Goal: Information Seeking & Learning: Learn about a topic

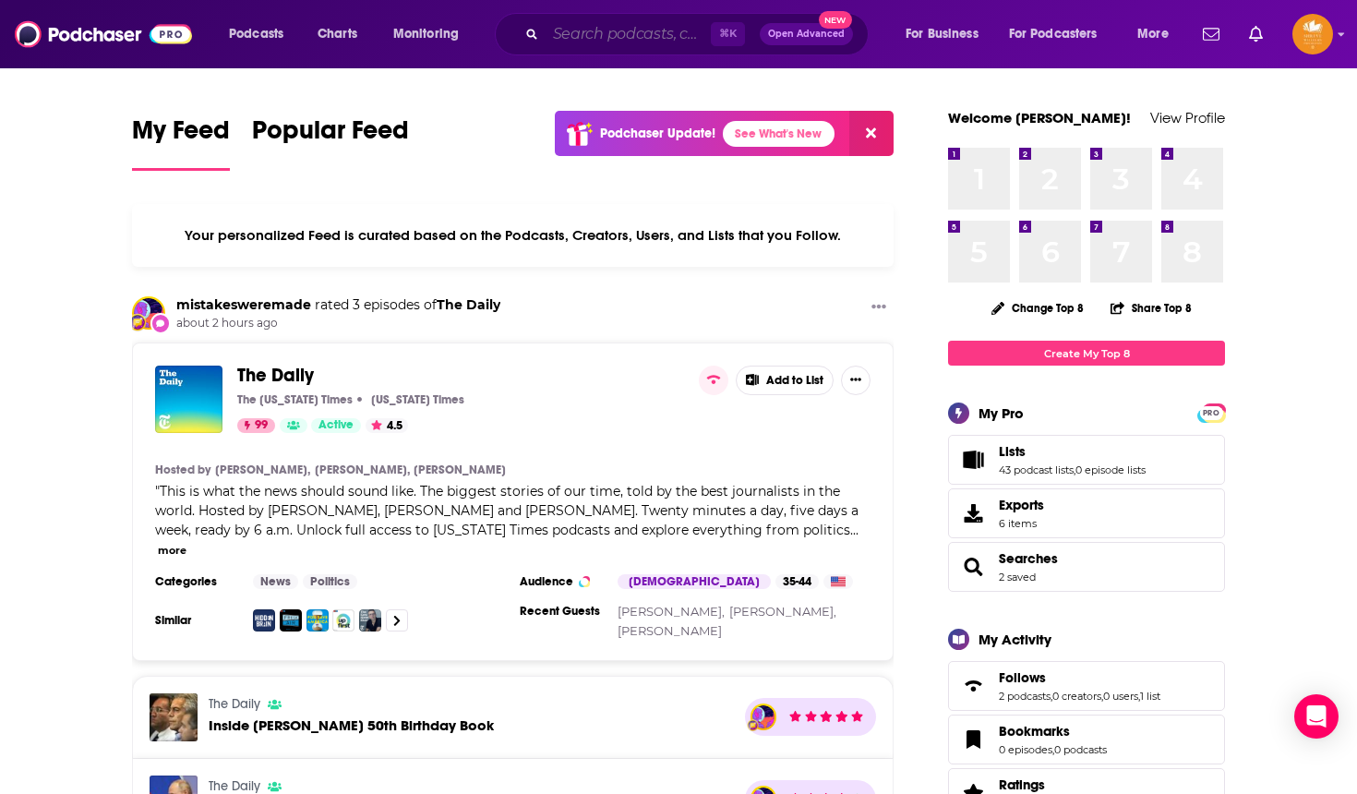
click at [591, 38] on input "Search podcasts, credits, & more..." at bounding box center [628, 34] width 165 height 30
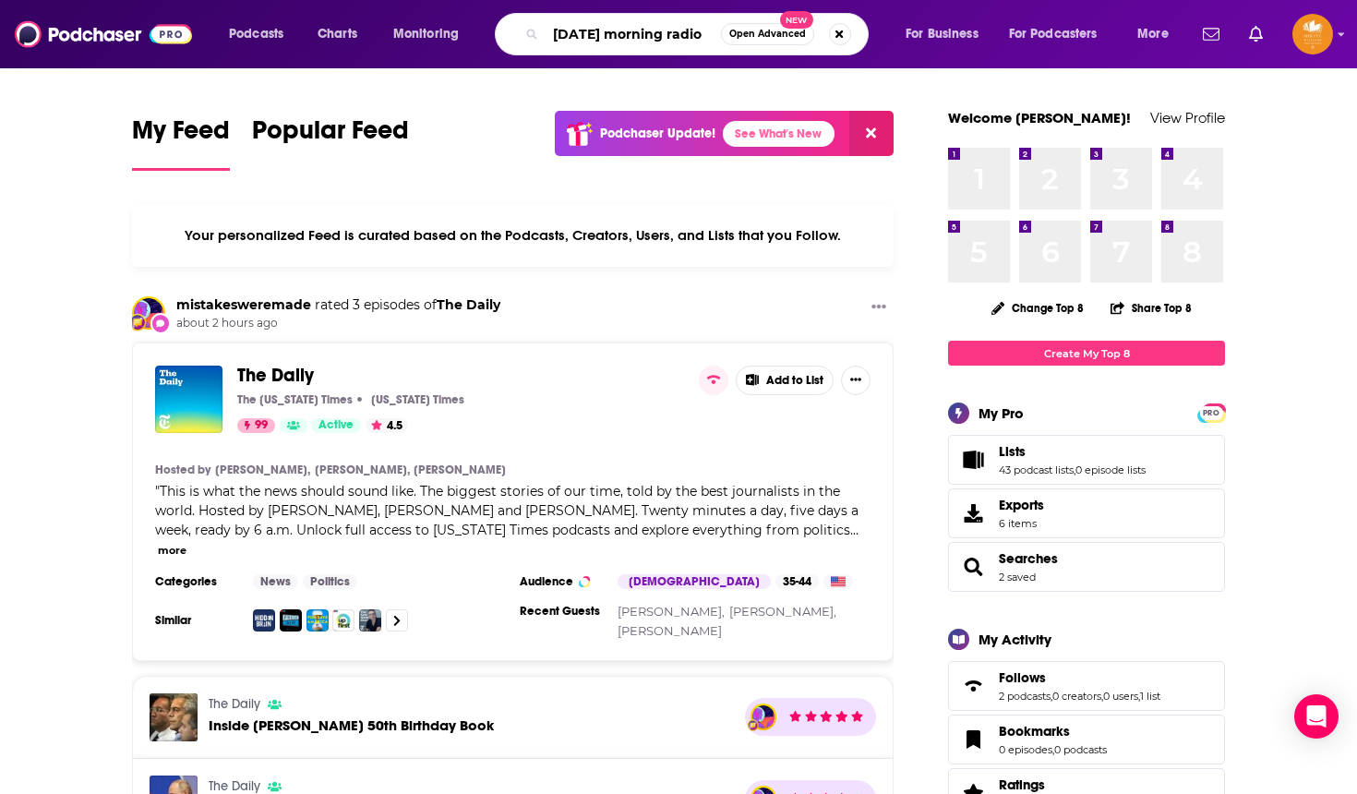
type input "[DATE] morning radio"
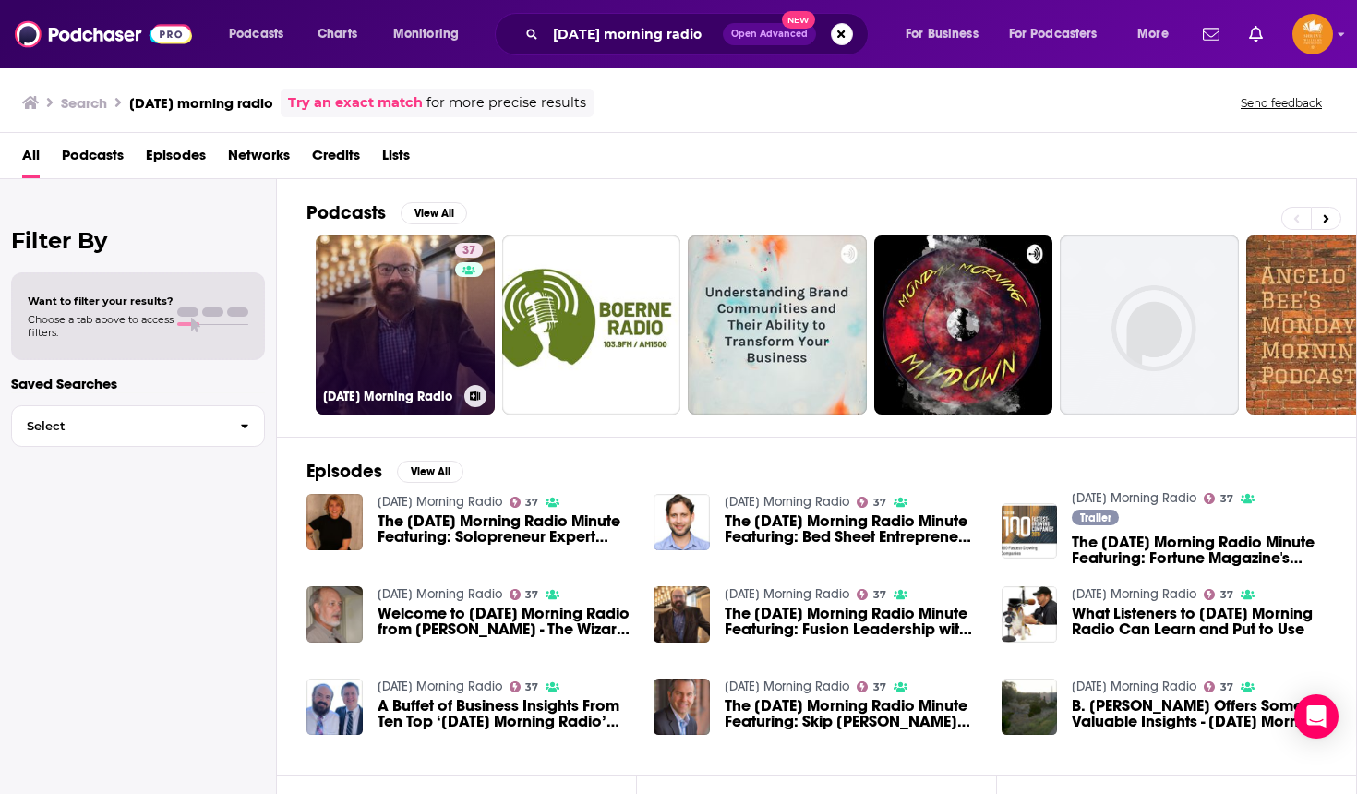
click at [411, 313] on link "37 [DATE] Morning Radio" at bounding box center [405, 324] width 179 height 179
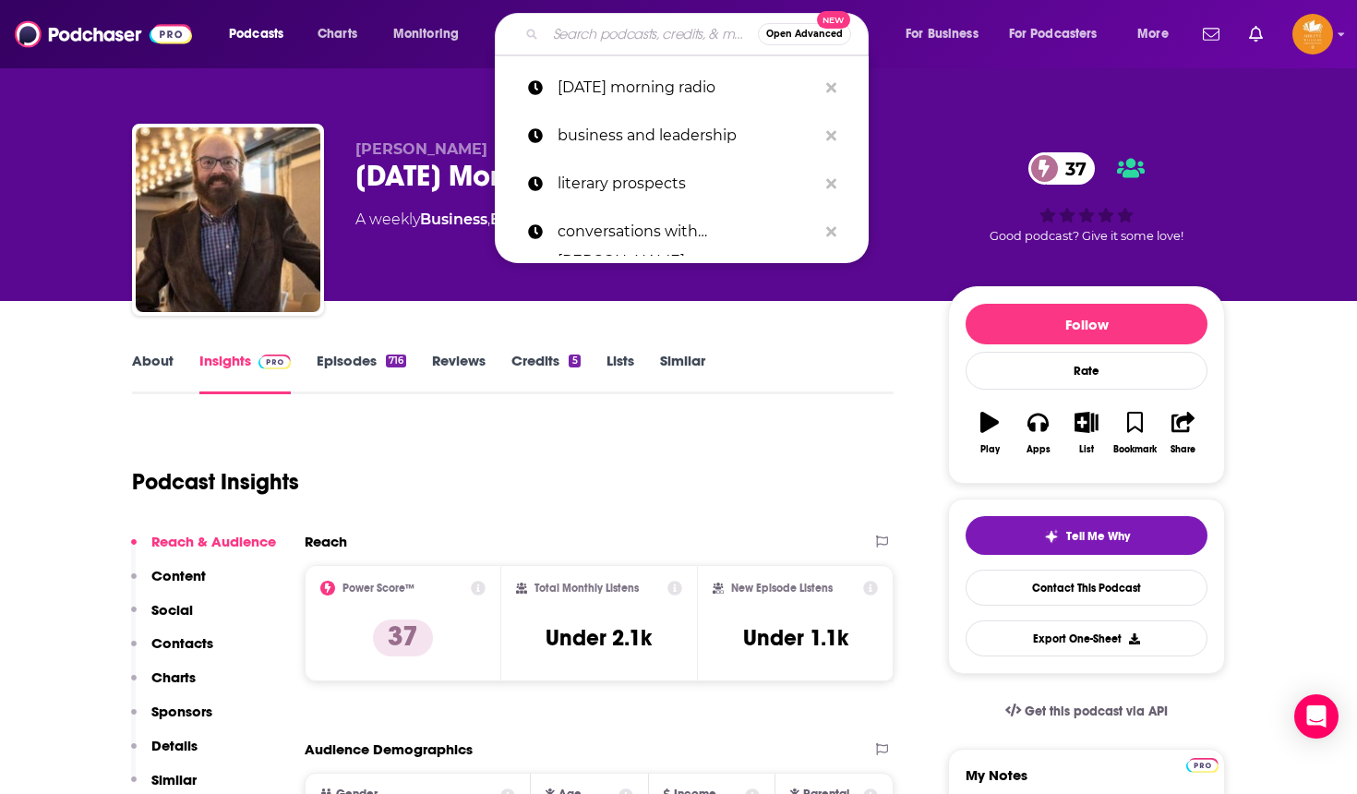
click at [657, 33] on input "Search podcasts, credits, & more..." at bounding box center [652, 34] width 212 height 30
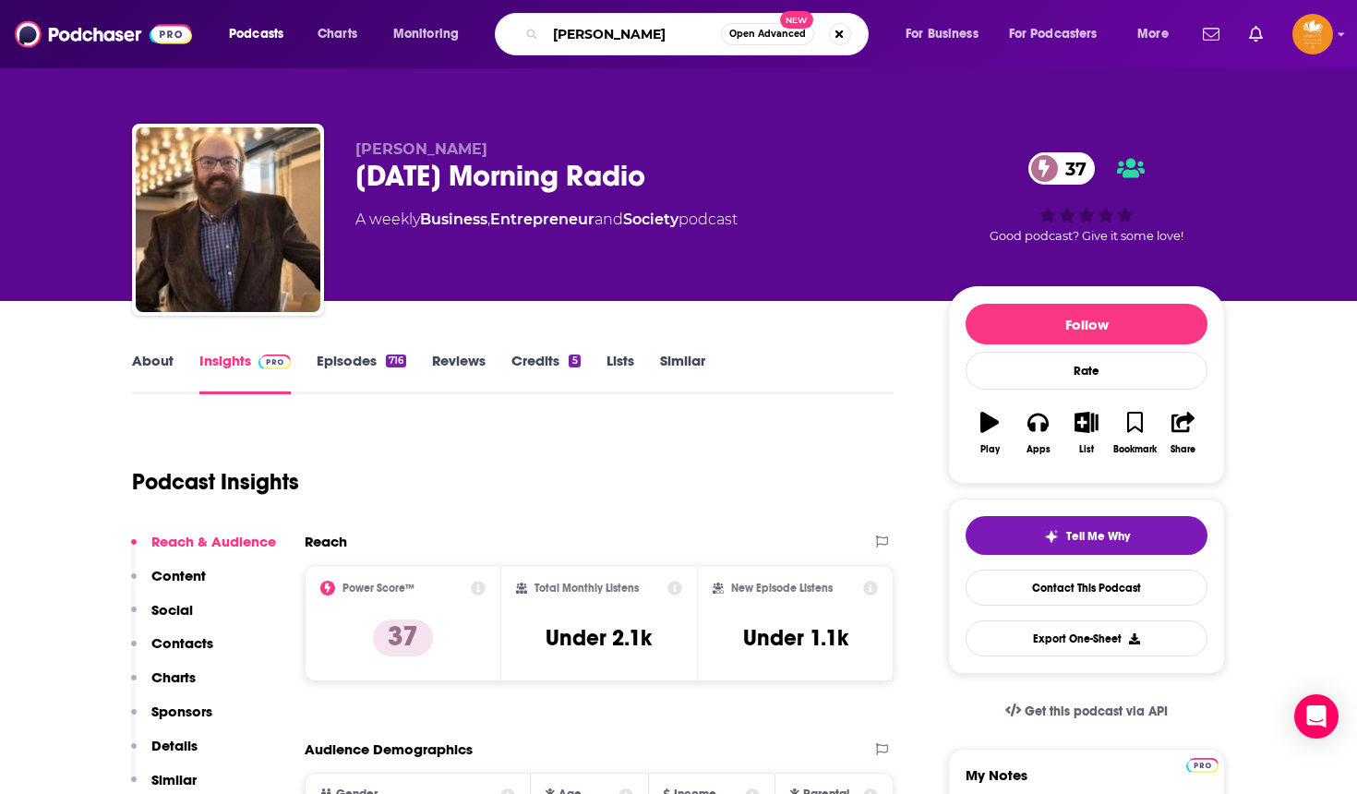
type input "[PERSON_NAME]"
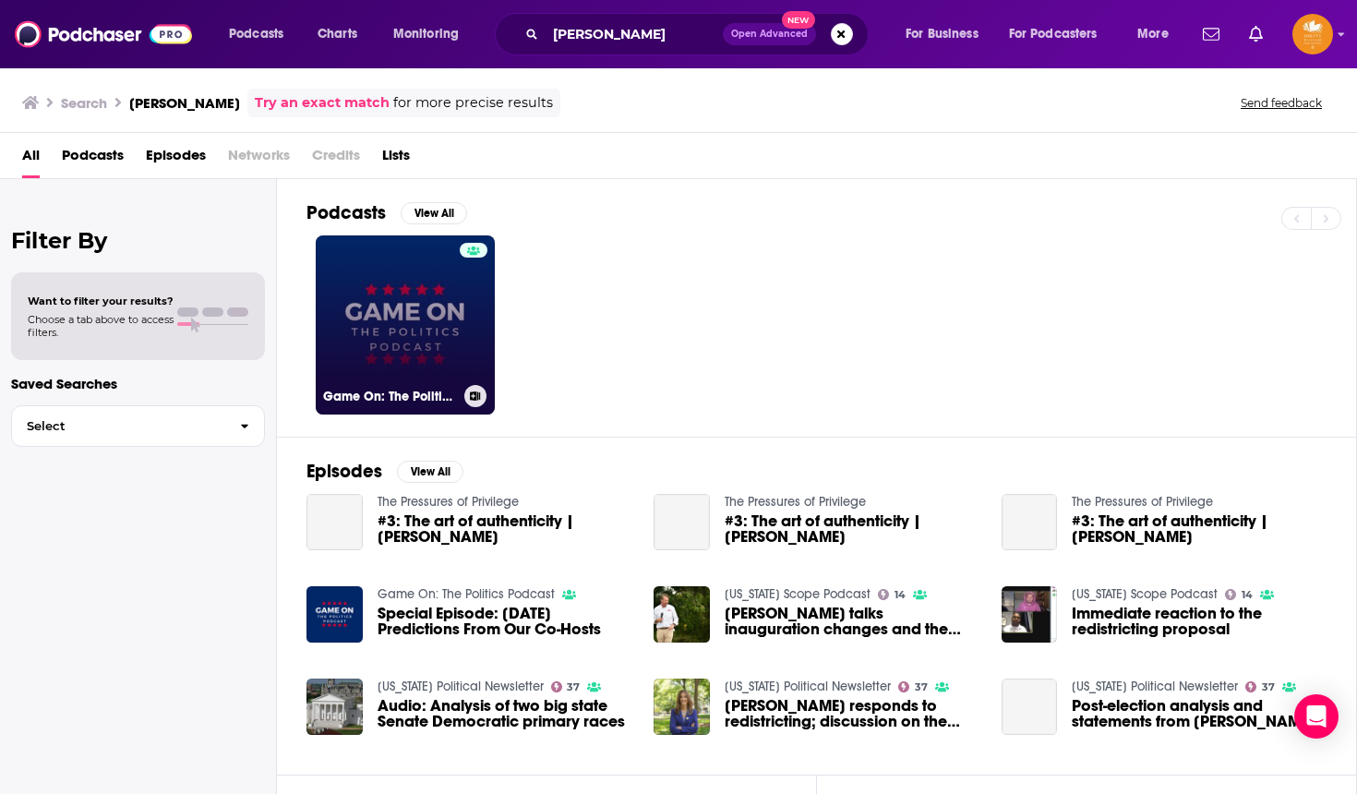
click at [430, 316] on link "Game On: The Politics Podcast" at bounding box center [405, 324] width 179 height 179
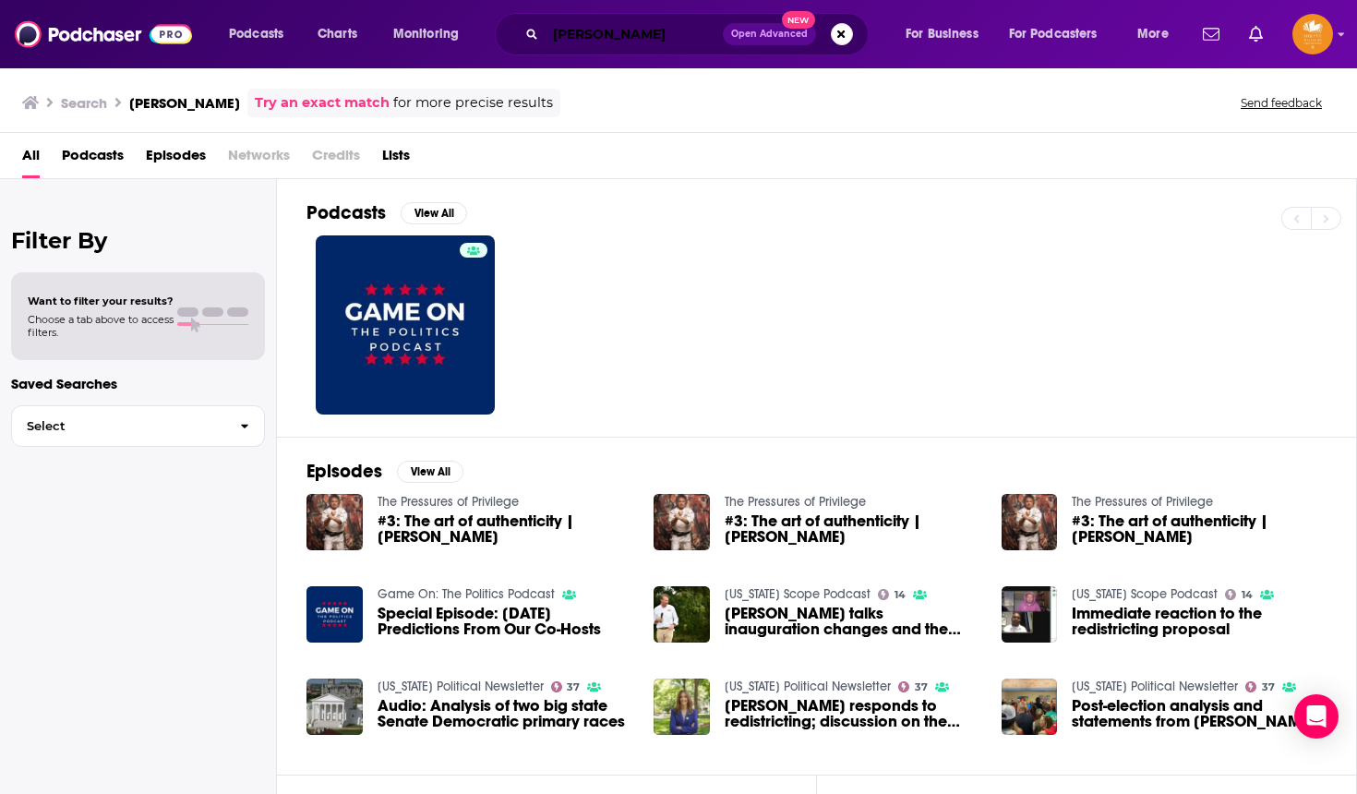
click at [613, 36] on input "[PERSON_NAME]" at bounding box center [634, 34] width 177 height 30
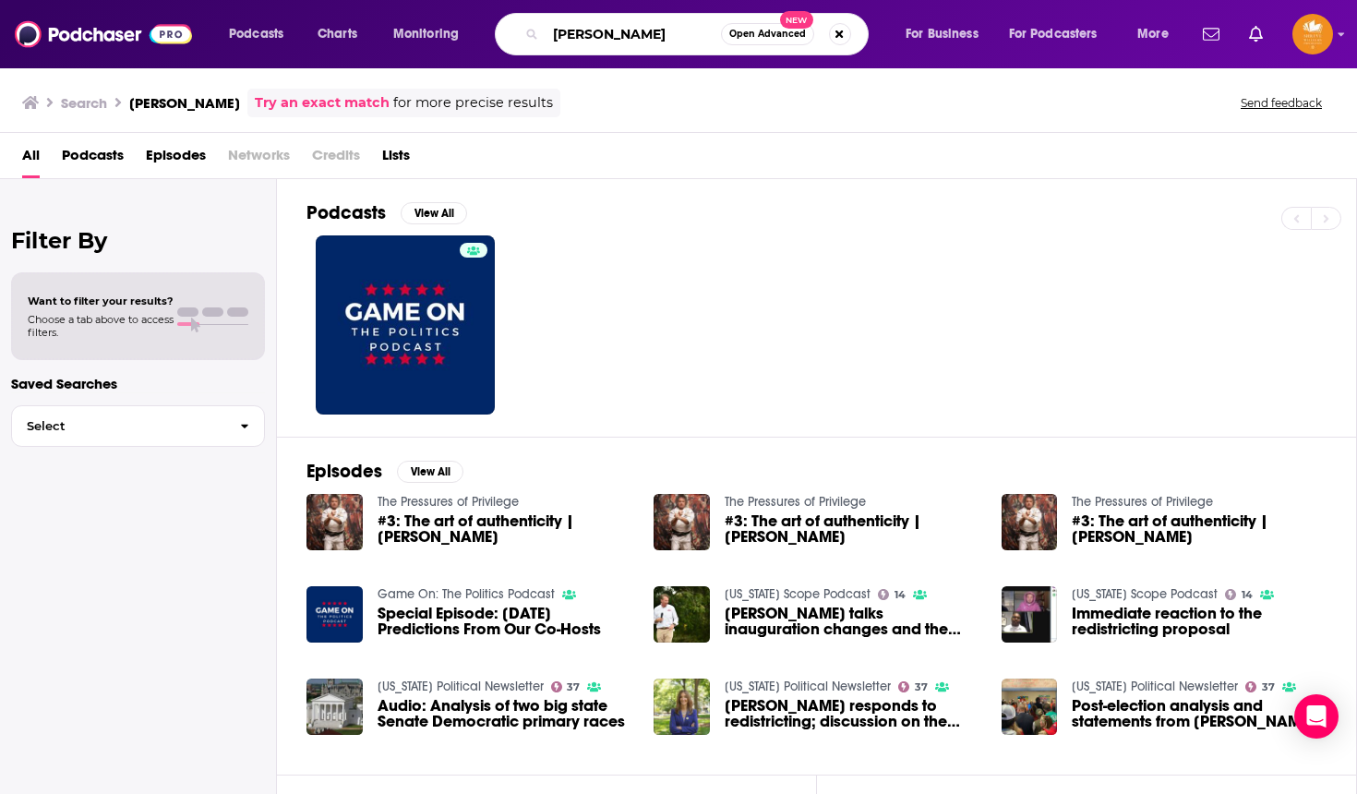
click at [613, 36] on input "[PERSON_NAME]" at bounding box center [633, 34] width 175 height 30
type input "clearer than truth"
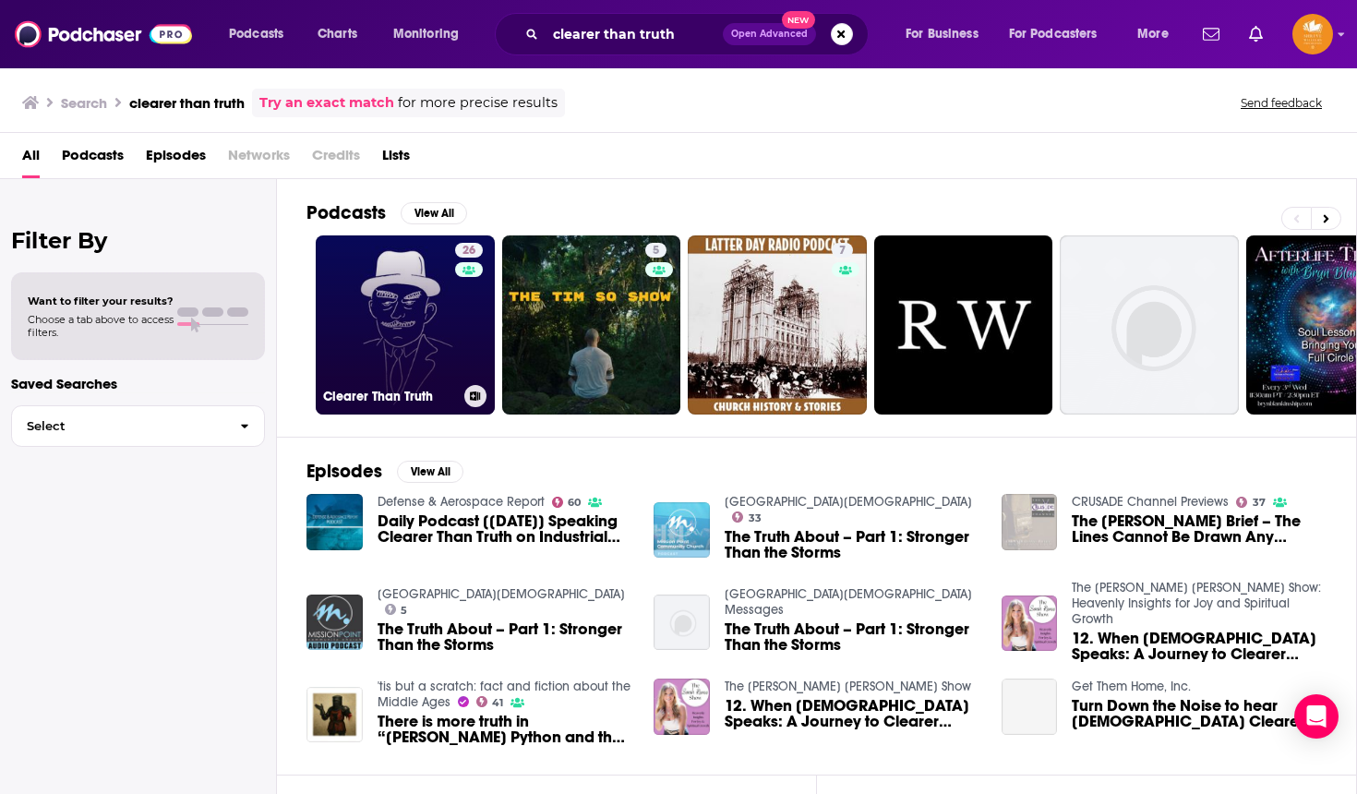
click at [411, 315] on link "26 Clearer Than Truth" at bounding box center [405, 324] width 179 height 179
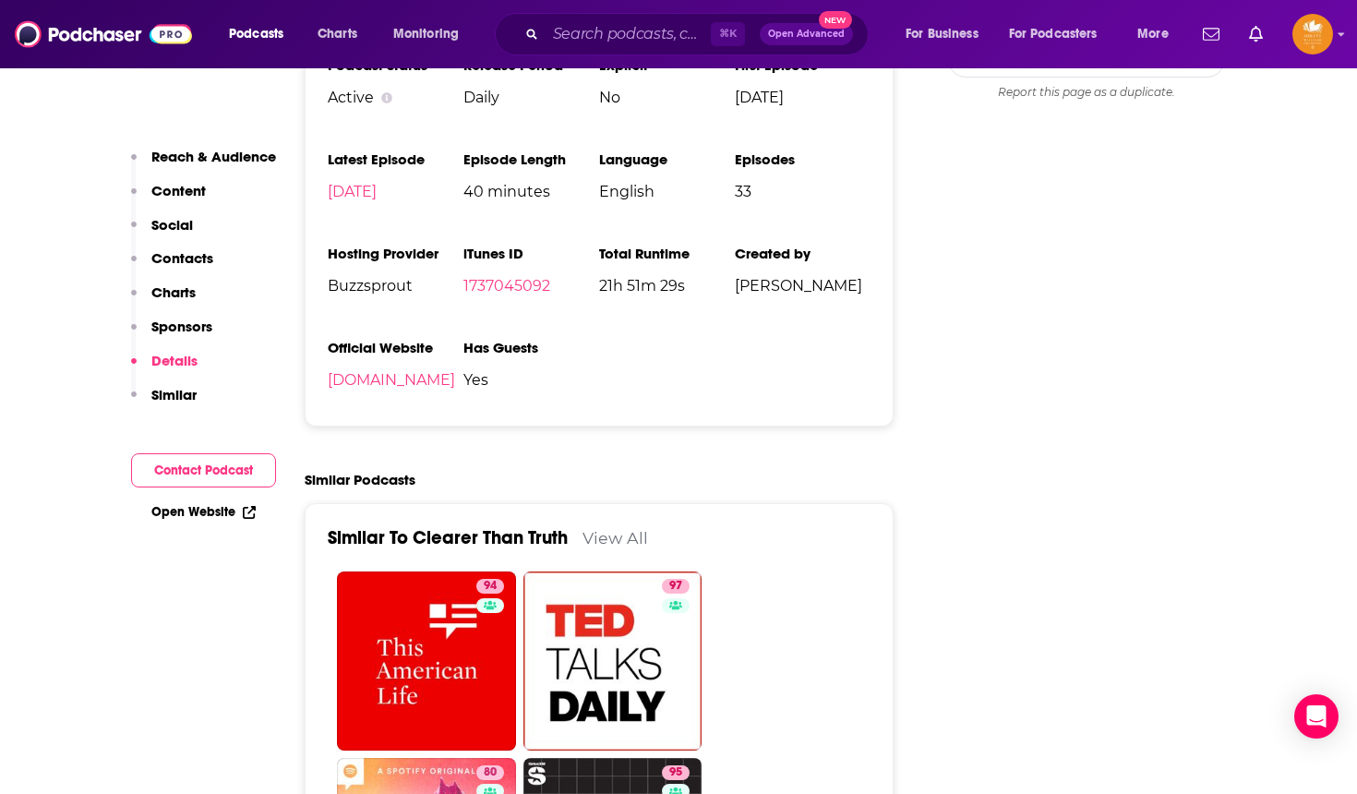
scroll to position [1908, 0]
